Goal: Use online tool/utility: Use online tool/utility

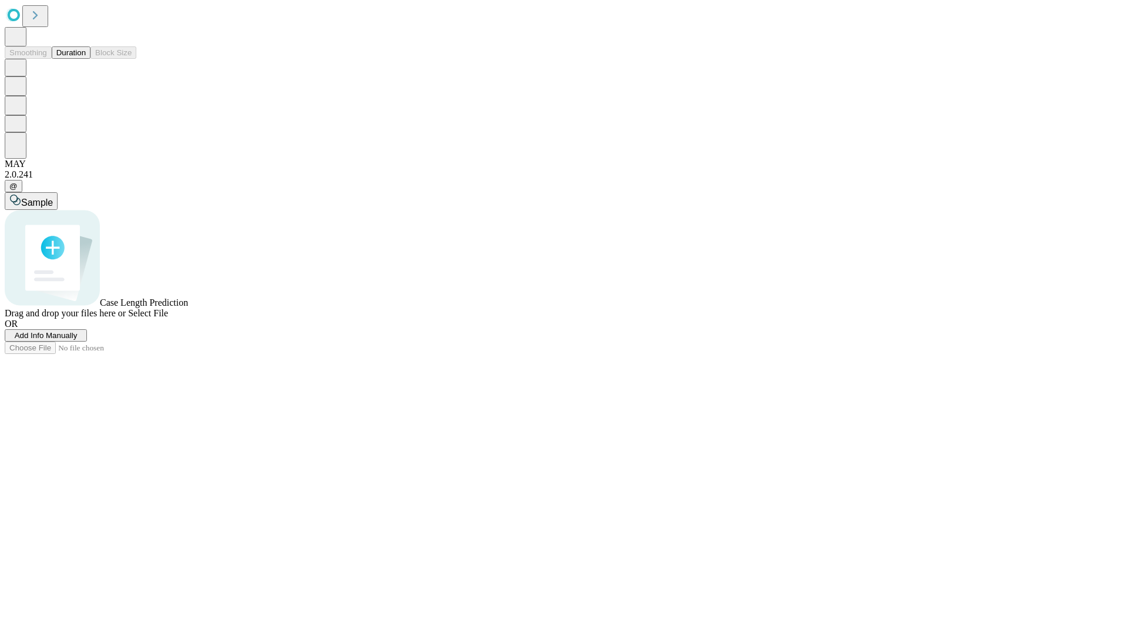
click at [86, 59] on button "Duration" at bounding box center [71, 52] width 39 height 12
click at [53, 197] on span "Sample" at bounding box center [37, 202] width 32 height 10
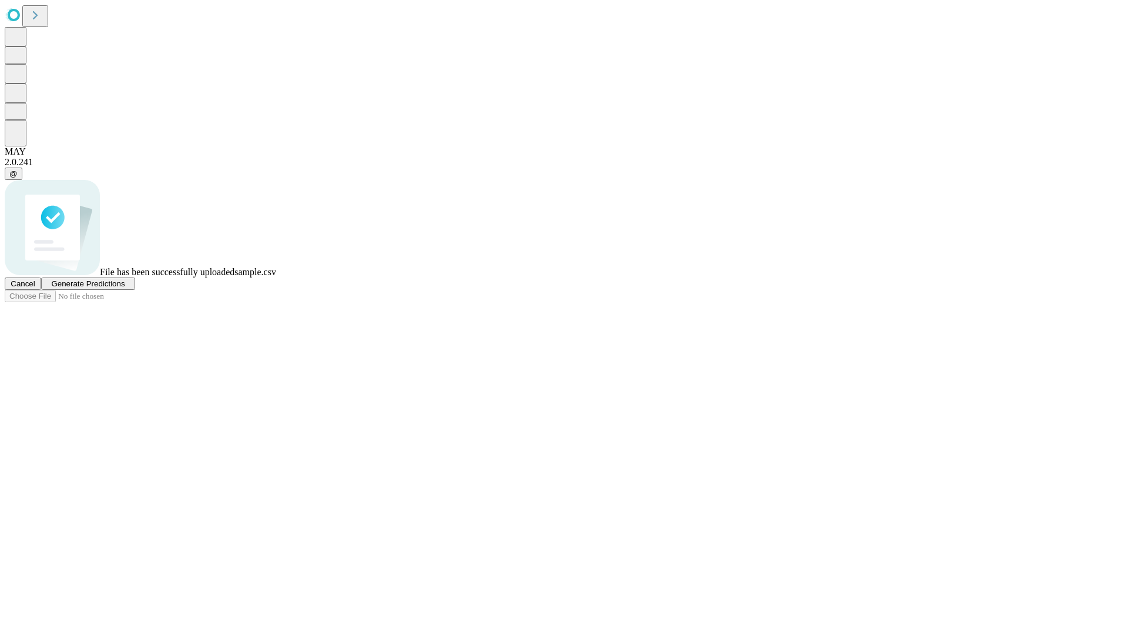
click at [125, 288] on span "Generate Predictions" at bounding box center [87, 283] width 73 height 9
